Goal: Find contact information

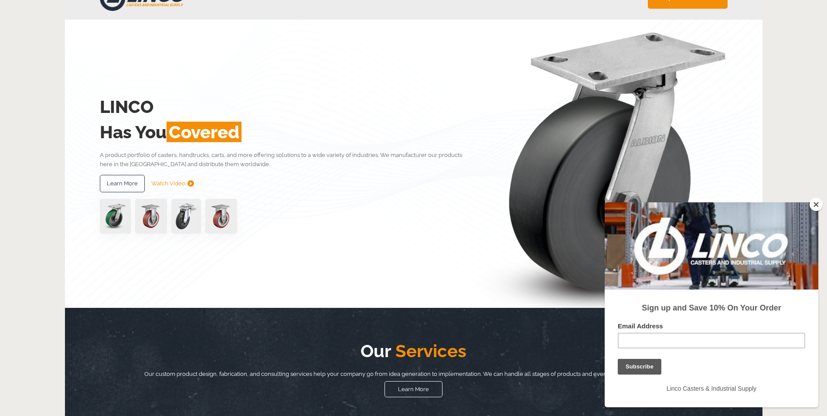
scroll to position [131, 0]
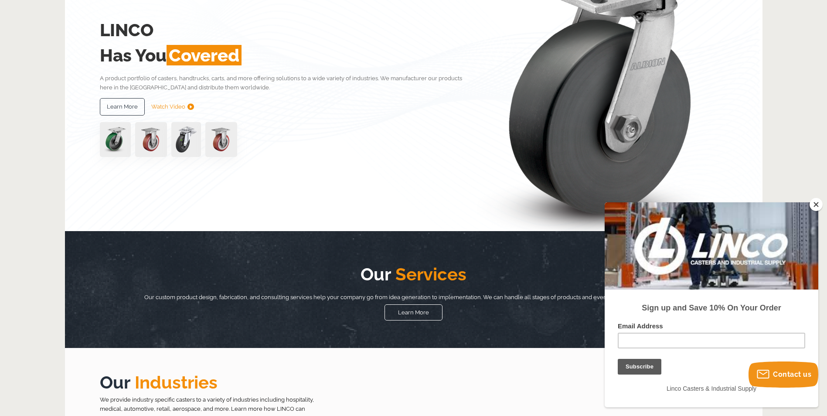
click at [810, 202] on button "Close" at bounding box center [815, 204] width 13 height 13
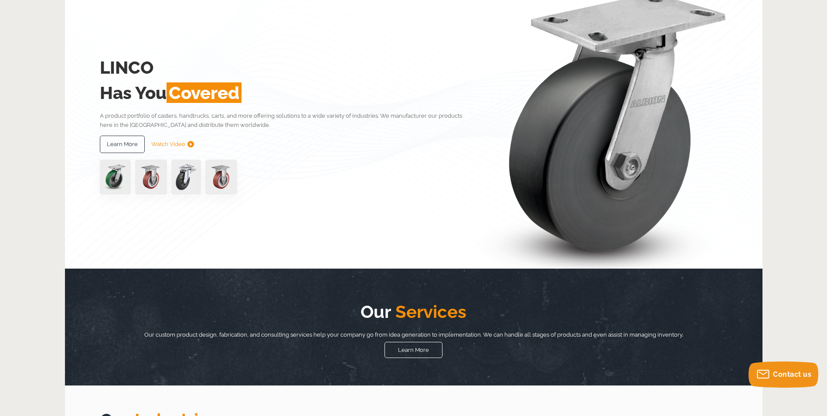
scroll to position [0, 0]
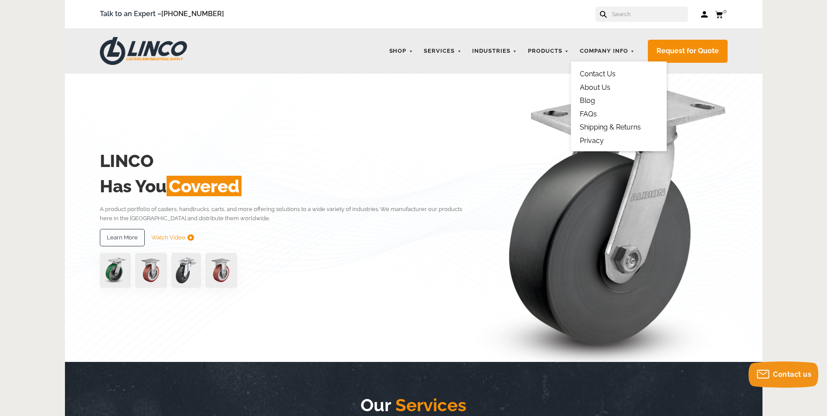
click at [605, 90] on link "About Us" at bounding box center [595, 87] width 31 height 8
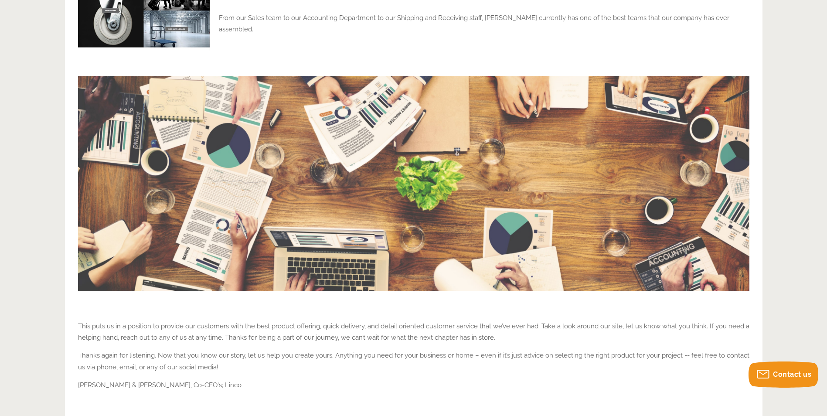
scroll to position [697, 0]
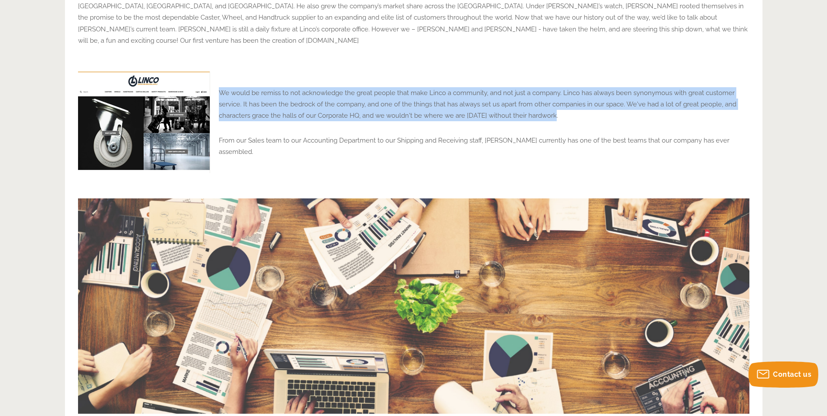
drag, startPoint x: 218, startPoint y: 86, endPoint x: 562, endPoint y: 111, distance: 345.2
click at [562, 111] on div "We would be remiss to not acknowledge the great people that make Linco a commun…" at bounding box center [413, 122] width 671 height 102
drag, startPoint x: 562, startPoint y: 111, endPoint x: 493, endPoint y: 99, distance: 70.4
copy p "We would be remiss to not acknowledge the great people that make Linco a commun…"
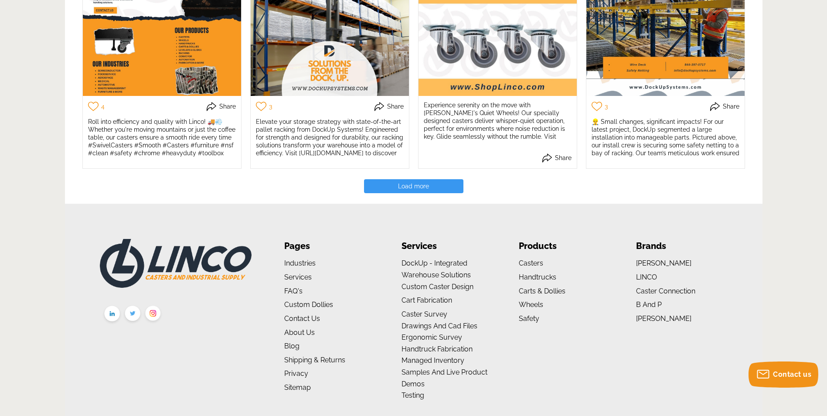
scroll to position [1918, 0]
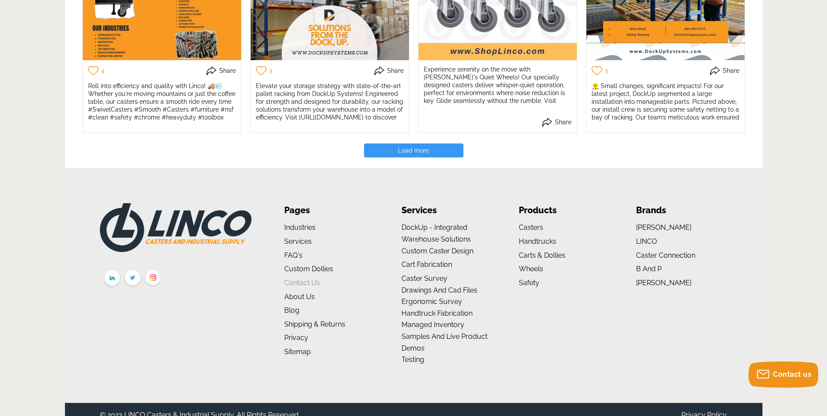
click at [300, 279] on link "Contact Us" at bounding box center [302, 283] width 36 height 8
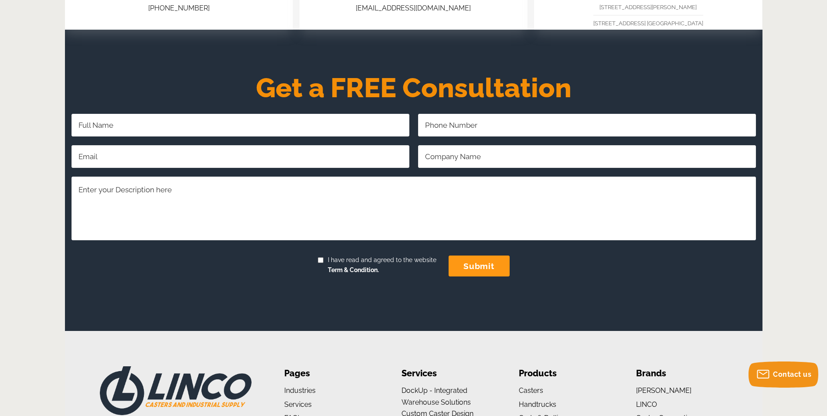
scroll to position [150, 0]
